Goal: Information Seeking & Learning: Learn about a topic

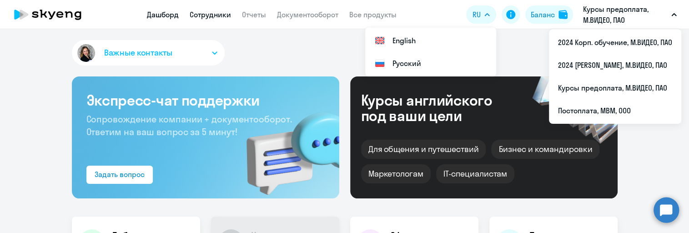
click at [222, 11] on link "Сотрудники" at bounding box center [210, 14] width 41 height 9
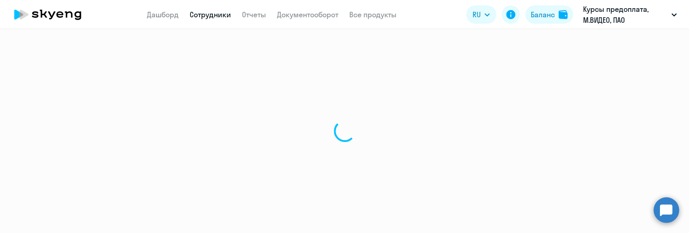
select select "30"
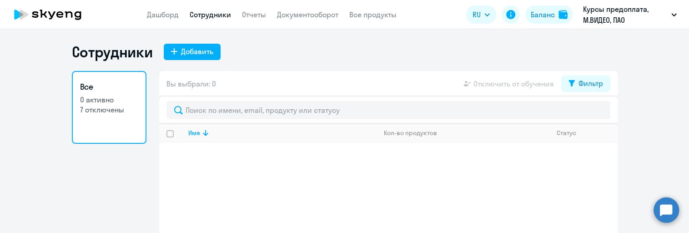
click at [110, 105] on p "7 отключены" at bounding box center [109, 110] width 58 height 10
click at [105, 107] on p "7 отключены" at bounding box center [109, 110] width 58 height 10
click at [213, 14] on link "Сотрудники" at bounding box center [210, 14] width 41 height 9
select select "30"
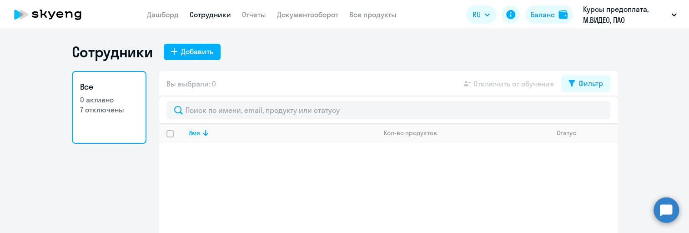
click at [105, 104] on p "0 активно" at bounding box center [109, 100] width 58 height 10
click at [254, 12] on link "Отчеты" at bounding box center [254, 14] width 24 height 9
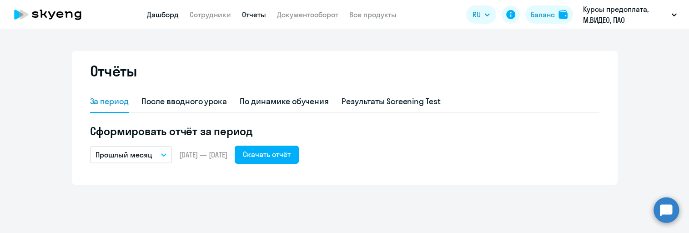
click at [170, 14] on link "Дашборд" at bounding box center [163, 14] width 32 height 9
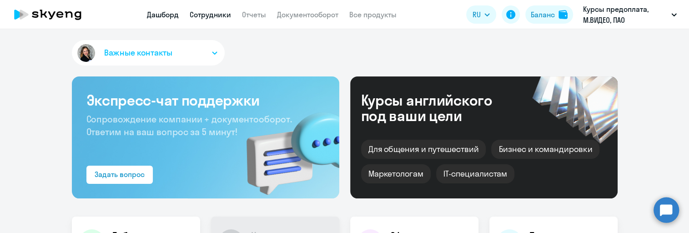
click at [205, 15] on link "Сотрудники" at bounding box center [210, 14] width 41 height 9
select select "30"
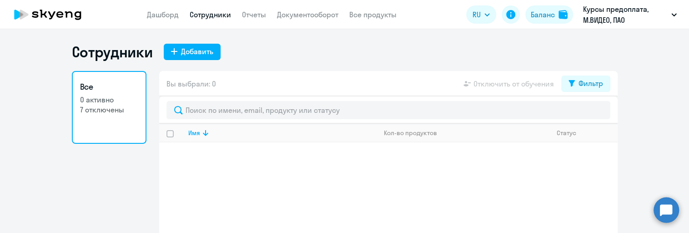
click at [98, 113] on p "7 отключены" at bounding box center [109, 110] width 58 height 10
click at [95, 107] on p "7 отключены" at bounding box center [109, 110] width 58 height 10
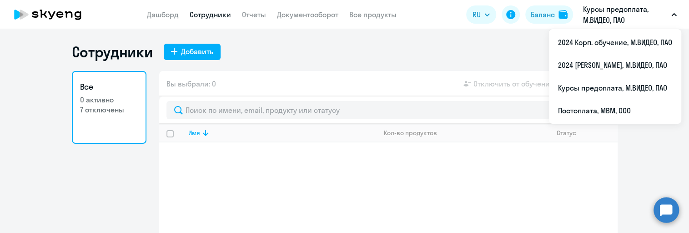
click at [597, 19] on p "Курсы предоплата, М.ВИДЕО, ПАО" at bounding box center [625, 15] width 85 height 22
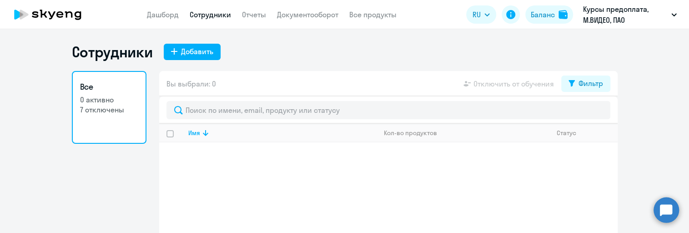
click at [597, 19] on p "Курсы предоплата, М.ВИДЕО, ПАО" at bounding box center [625, 15] width 85 height 22
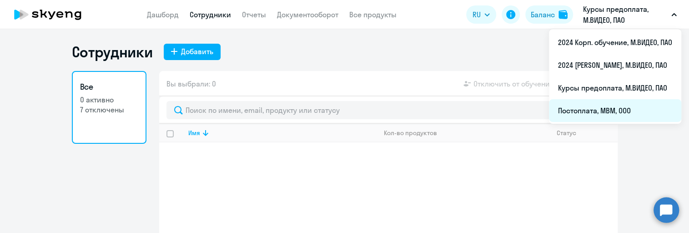
click at [610, 111] on li "Постоплата, МВМ, ООО" at bounding box center [615, 110] width 132 height 23
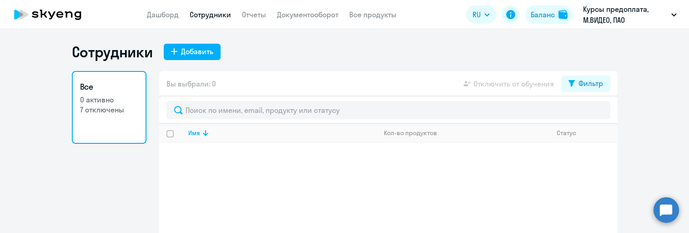
select select "30"
click at [116, 105] on p "7 отключены" at bounding box center [109, 110] width 58 height 10
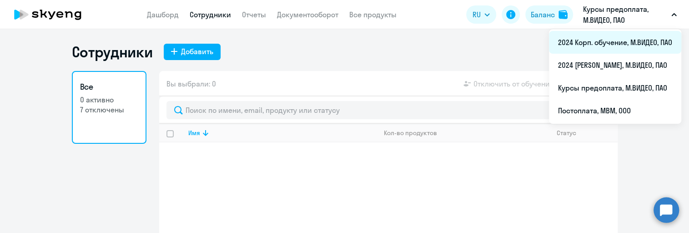
click at [603, 40] on li "2024 Корп. обучение, М.ВИДЕО, ПАО" at bounding box center [615, 42] width 132 height 23
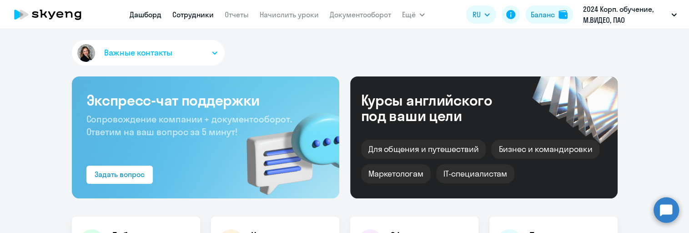
click at [180, 16] on link "Сотрудники" at bounding box center [192, 14] width 41 height 9
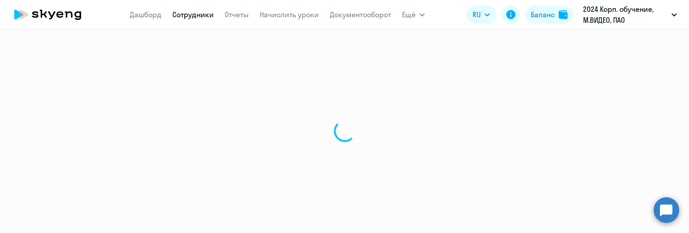
select select "30"
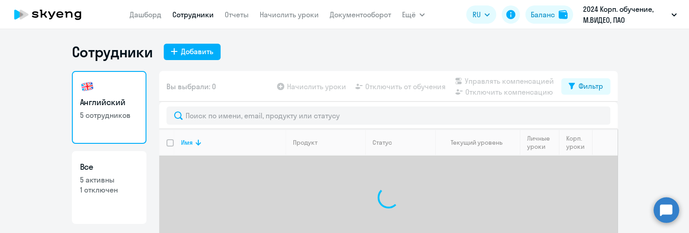
click at [102, 114] on p "5 сотрудников" at bounding box center [109, 115] width 58 height 10
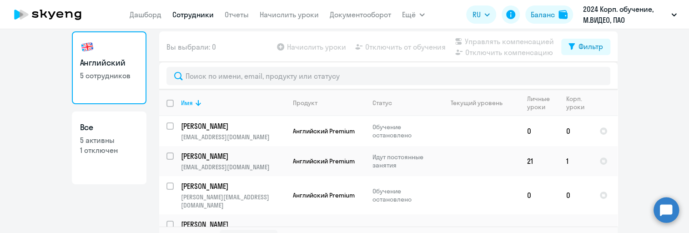
scroll to position [58, 0]
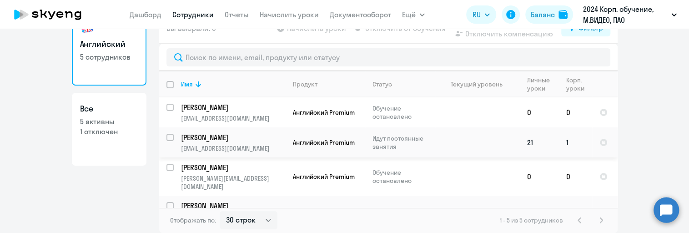
click at [219, 144] on p "[EMAIL_ADDRESS][DOMAIN_NAME]" at bounding box center [233, 148] width 104 height 8
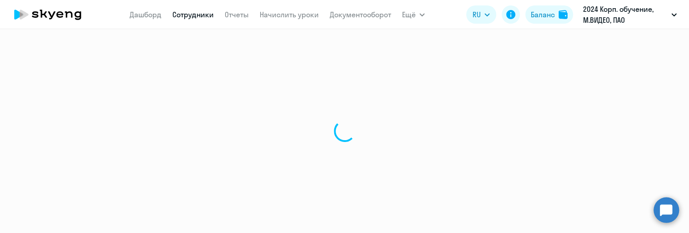
select select "english"
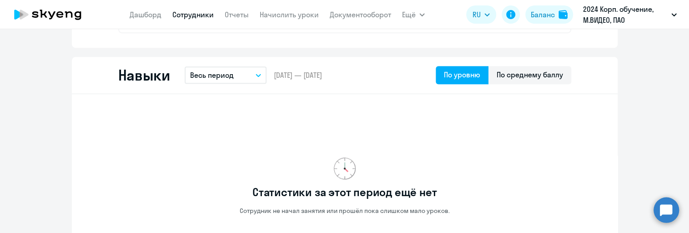
scroll to position [424, 0]
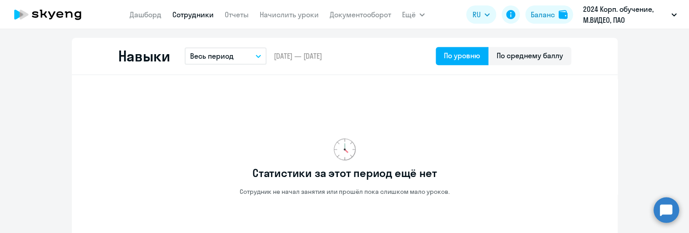
click at [255, 56] on icon "button" at bounding box center [257, 56] width 5 height 3
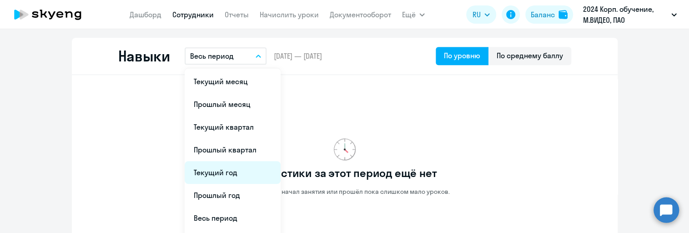
click at [222, 170] on li "Текущий год" at bounding box center [233, 172] width 96 height 23
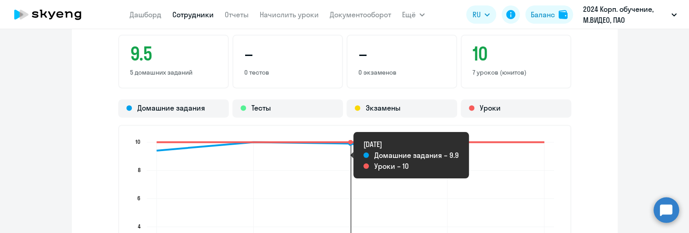
scroll to position [666, 0]
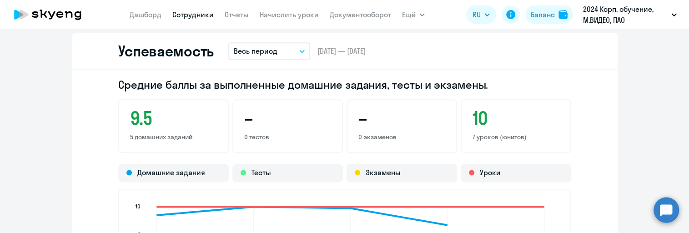
click at [290, 50] on button "Весь период" at bounding box center [269, 50] width 82 height 17
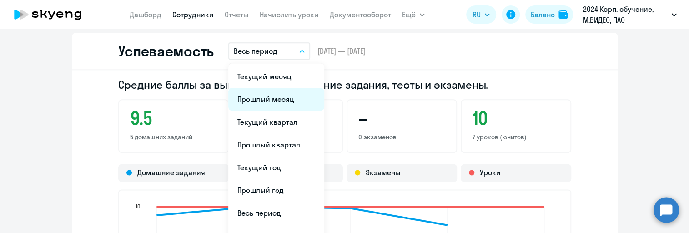
click at [280, 96] on li "Прошлый месяц" at bounding box center [276, 99] width 96 height 23
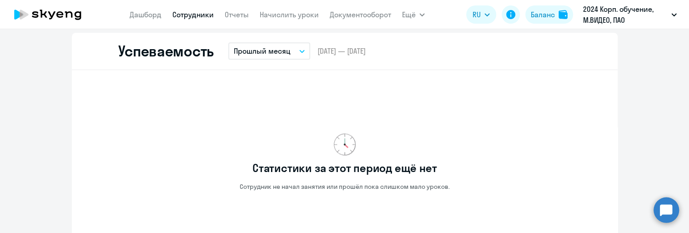
click at [276, 47] on p "Прошлый месяц" at bounding box center [262, 50] width 57 height 11
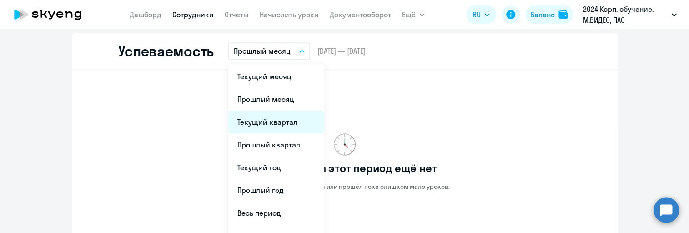
click at [270, 120] on li "Текущий квартал" at bounding box center [276, 121] width 96 height 23
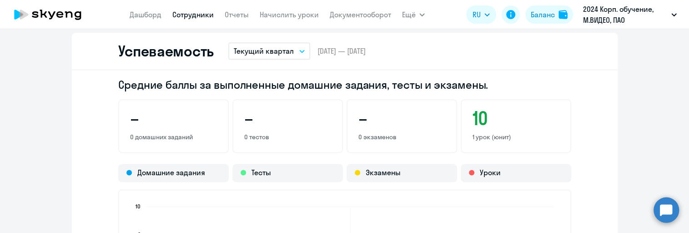
click at [284, 48] on p "Текущий квартал" at bounding box center [264, 50] width 60 height 11
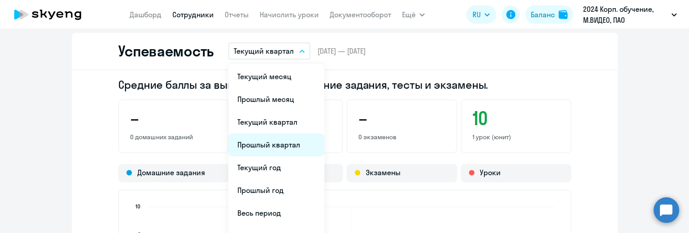
click at [284, 143] on li "Прошлый квартал" at bounding box center [276, 144] width 96 height 23
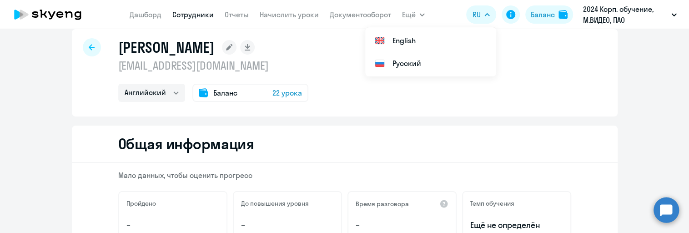
scroll to position [0, 0]
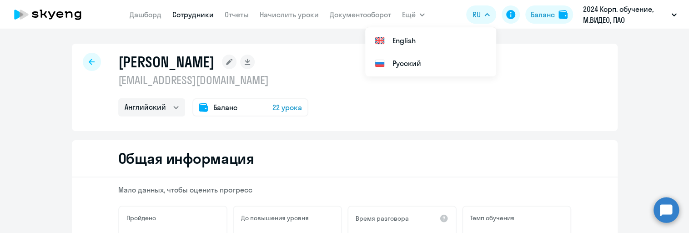
click at [87, 58] on div at bounding box center [92, 62] width 18 height 18
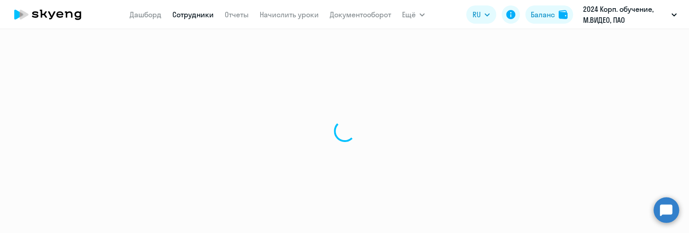
select select "30"
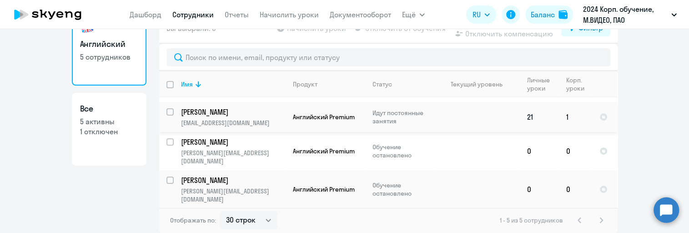
scroll to position [39, 0]
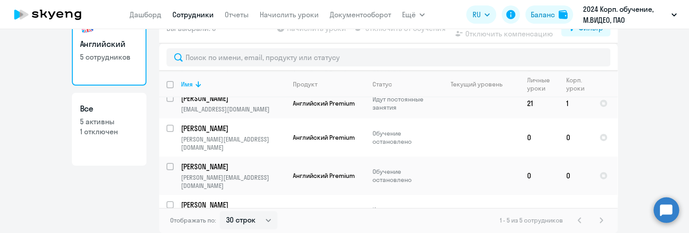
click at [215, 200] on p "[PERSON_NAME]" at bounding box center [232, 205] width 103 height 10
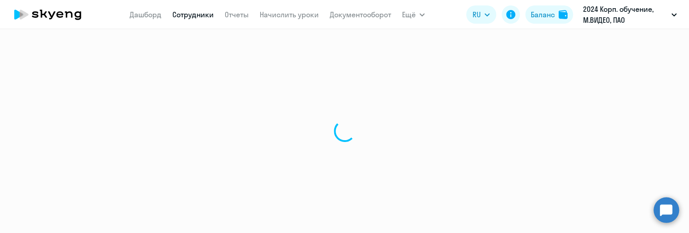
select select "english"
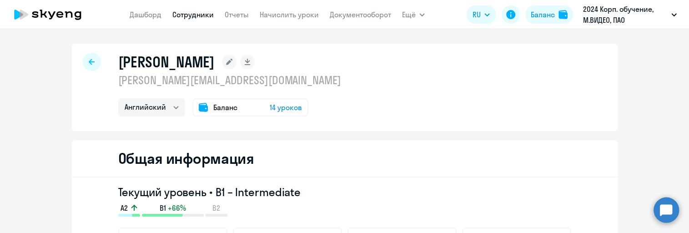
click at [277, 107] on span "14 уроков" at bounding box center [286, 107] width 32 height 11
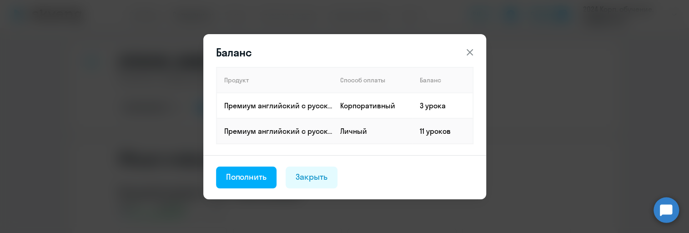
click at [467, 55] on icon at bounding box center [469, 52] width 11 height 11
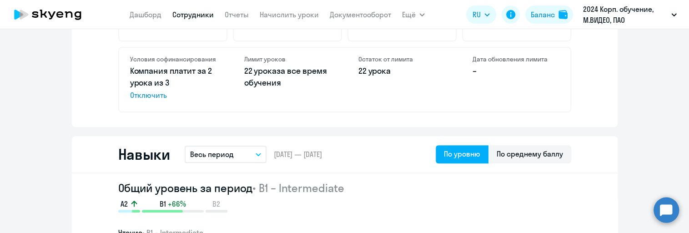
scroll to position [364, 0]
